Goal: Transaction & Acquisition: Subscribe to service/newsletter

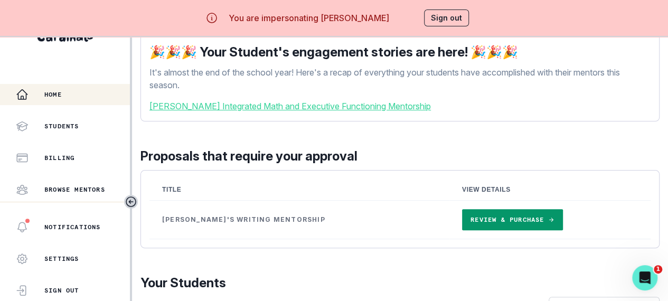
scroll to position [39, 0]
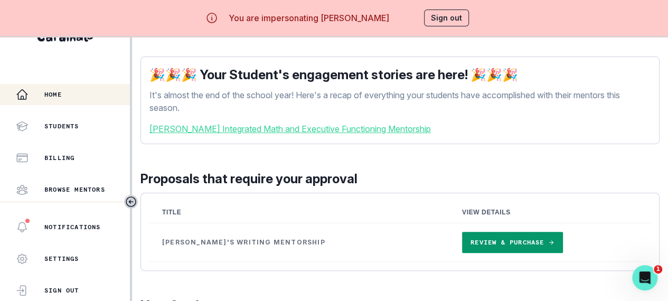
click at [462, 243] on link "Review & Purchase" at bounding box center [512, 242] width 101 height 21
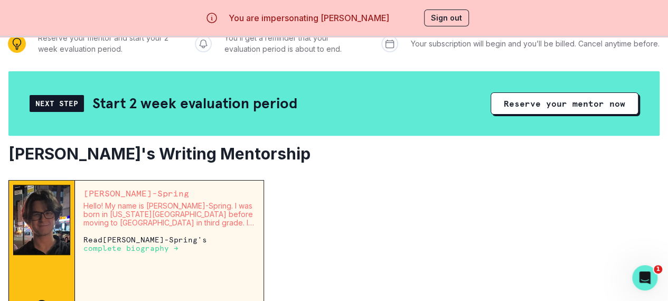
scroll to position [152, 0]
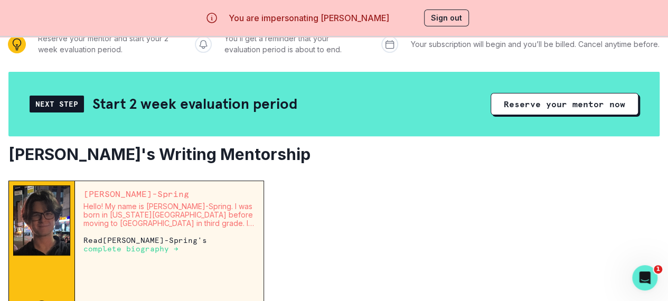
click at [550, 103] on button "Reserve your mentor now" at bounding box center [564, 104] width 148 height 22
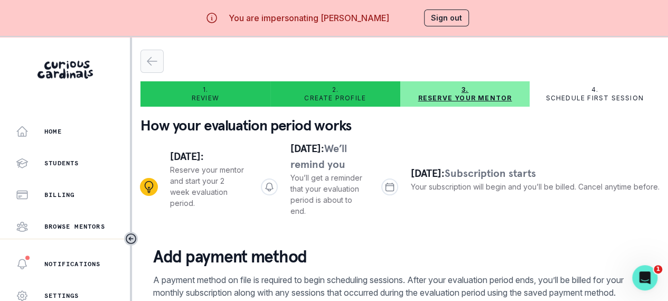
click at [150, 59] on icon "button" at bounding box center [152, 61] width 13 height 13
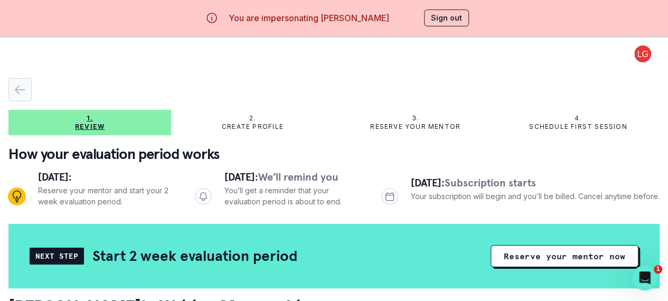
click at [26, 90] on div "button" at bounding box center [20, 89] width 22 height 13
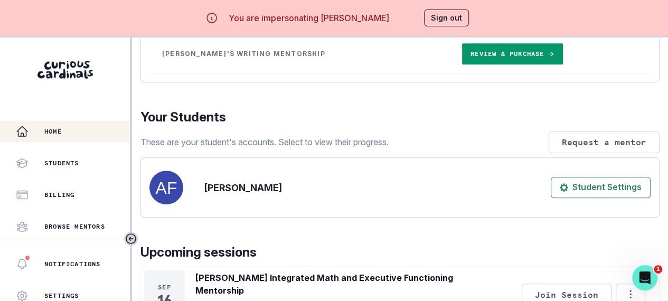
scroll to position [211, 0]
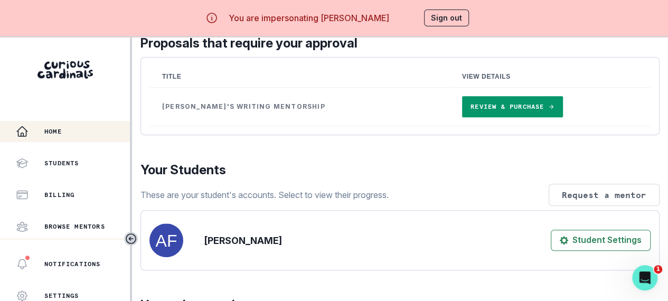
click at [470, 117] on link "Review & Purchase" at bounding box center [512, 106] width 101 height 21
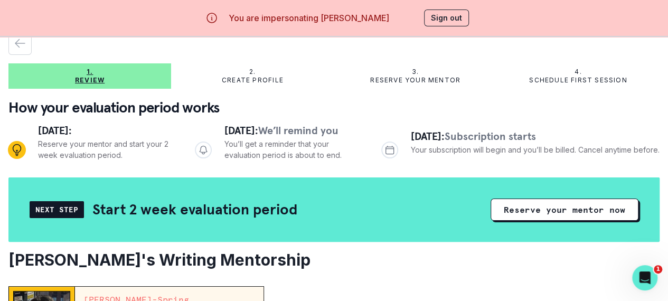
scroll to position [99, 0]
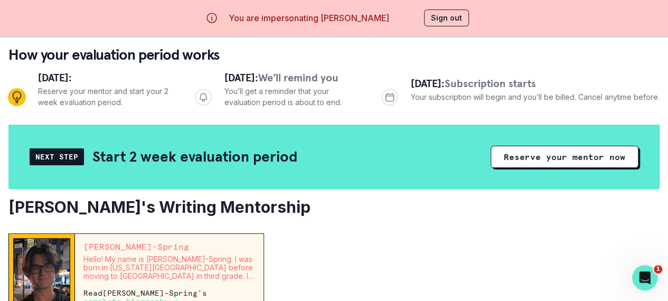
click at [528, 154] on button "Reserve your mentor now" at bounding box center [564, 157] width 148 height 22
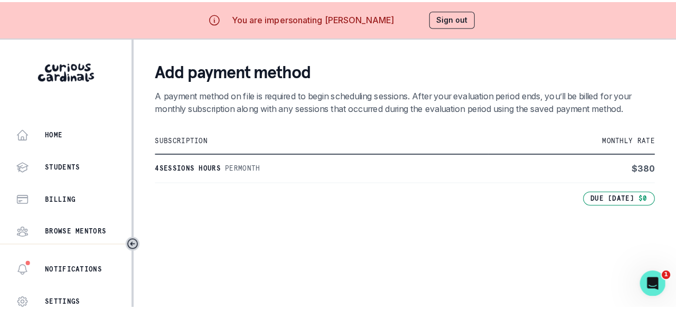
scroll to position [205, 0]
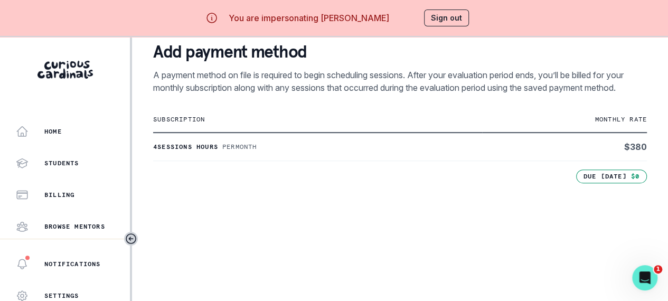
click at [450, 18] on button "Sign out" at bounding box center [446, 18] width 45 height 17
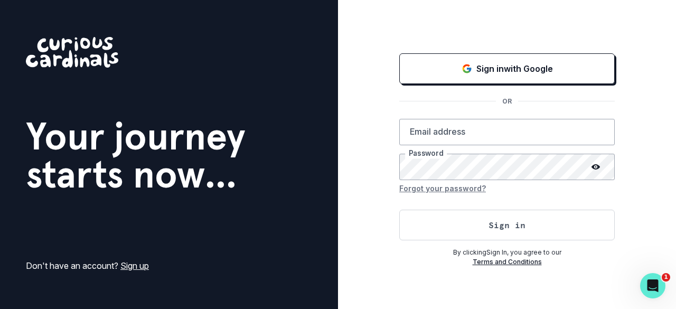
click at [469, 83] on button "Sign in with Google" at bounding box center [506, 68] width 215 height 31
